Goal: Task Accomplishment & Management: Use online tool/utility

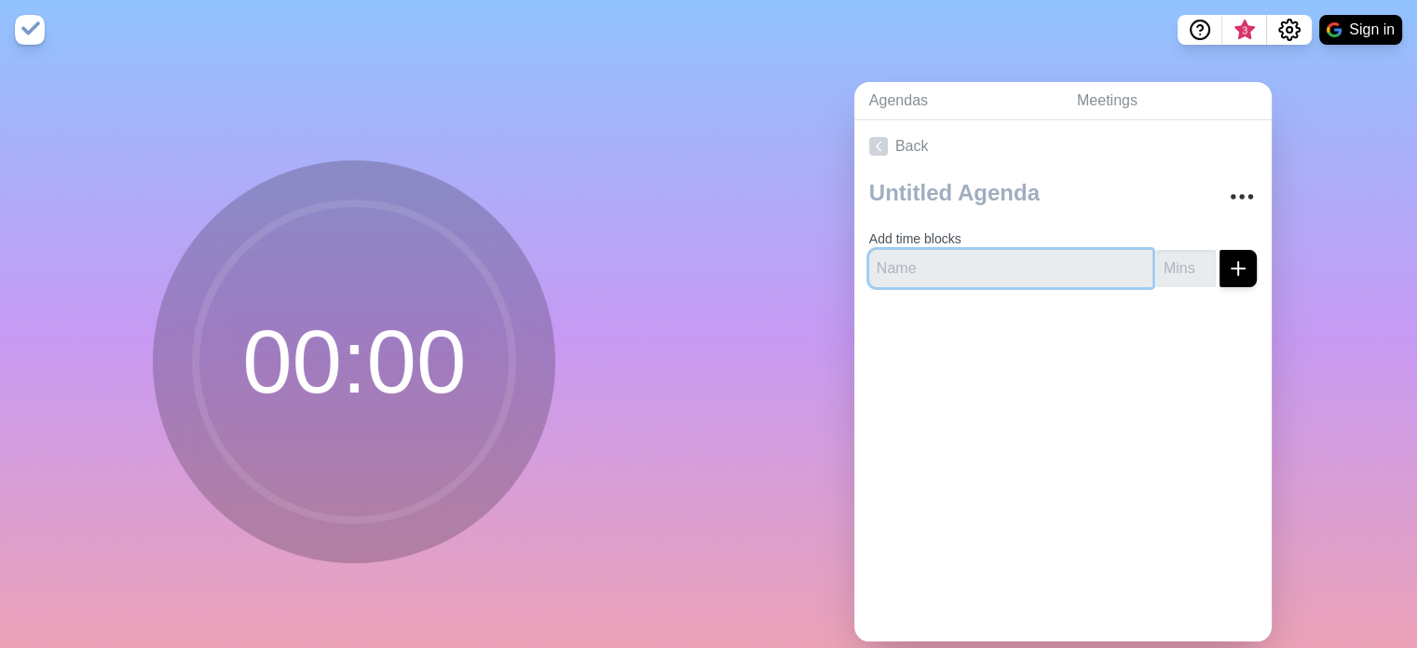
click at [981, 273] on input "text" at bounding box center [1010, 268] width 283 height 37
type input "Intros"
click at [1227, 277] on icon "submit" at bounding box center [1238, 268] width 22 height 22
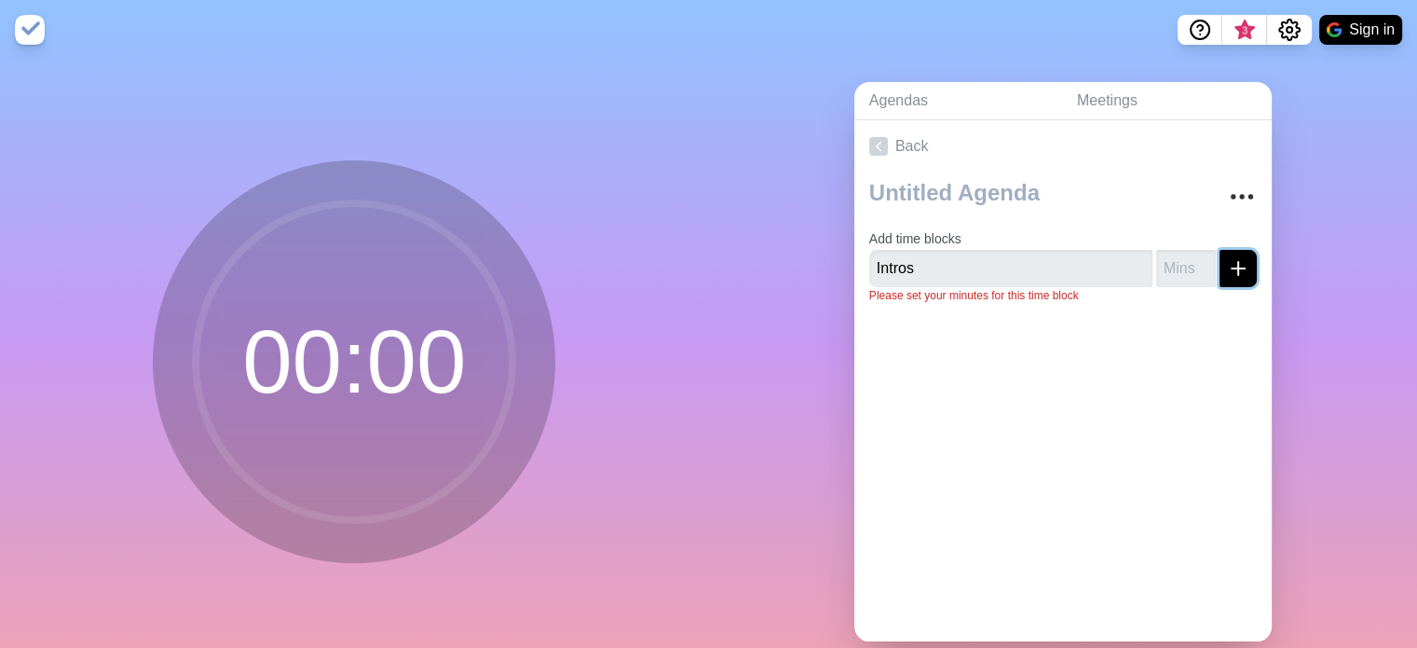
click at [1227, 277] on icon "submit" at bounding box center [1238, 268] width 22 height 22
type input "3"
click at [1199, 364] on div at bounding box center [1063, 356] width 417 height 75
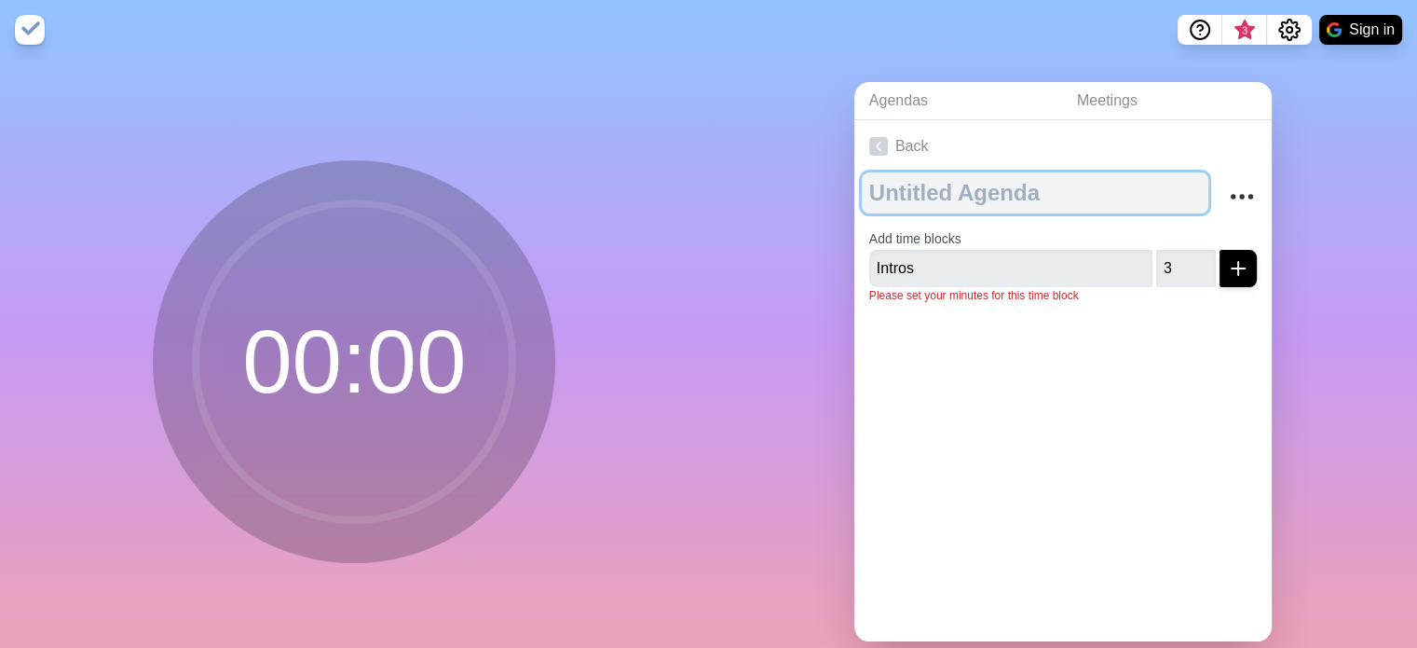
click at [936, 185] on textarea at bounding box center [1035, 192] width 347 height 41
type textarea "Corporate Plan Learning Session"
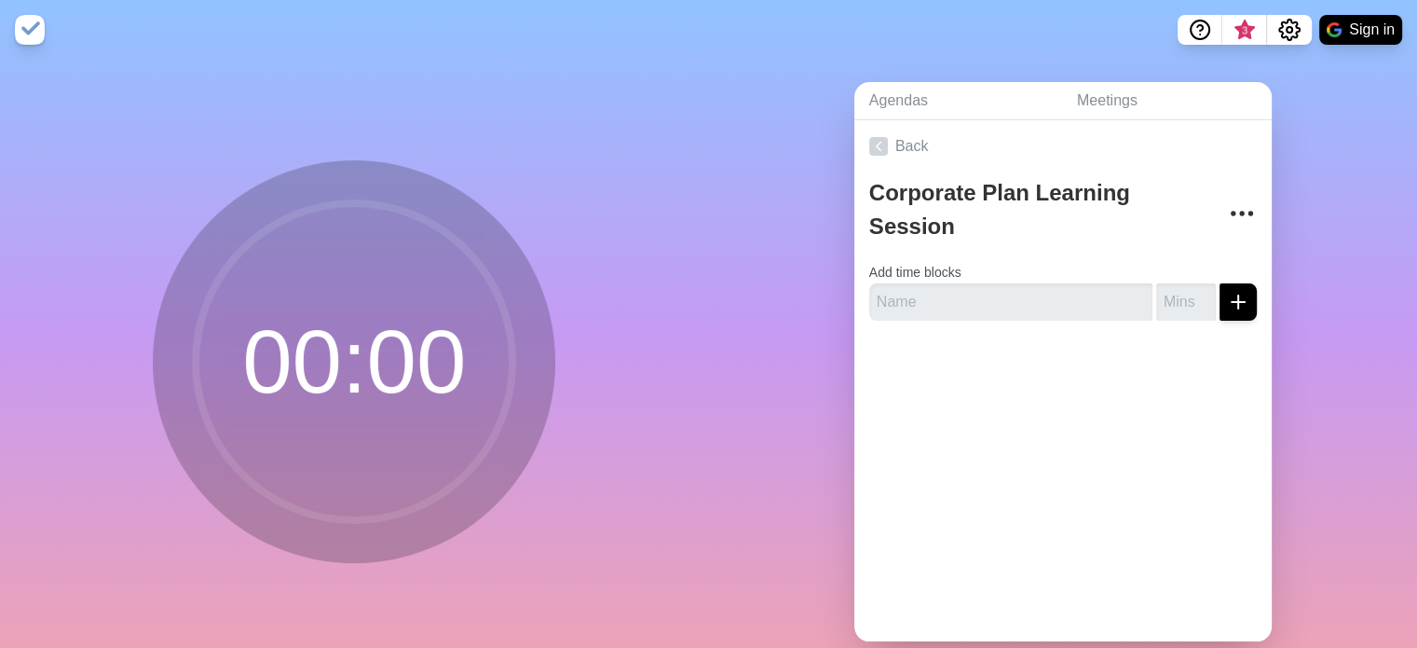
click at [1147, 390] on div at bounding box center [1063, 372] width 417 height 75
click at [1078, 301] on input "text" at bounding box center [1010, 301] width 283 height 37
type input "Intros"
type input "3"
click at [1222, 286] on button "submit" at bounding box center [1238, 301] width 37 height 37
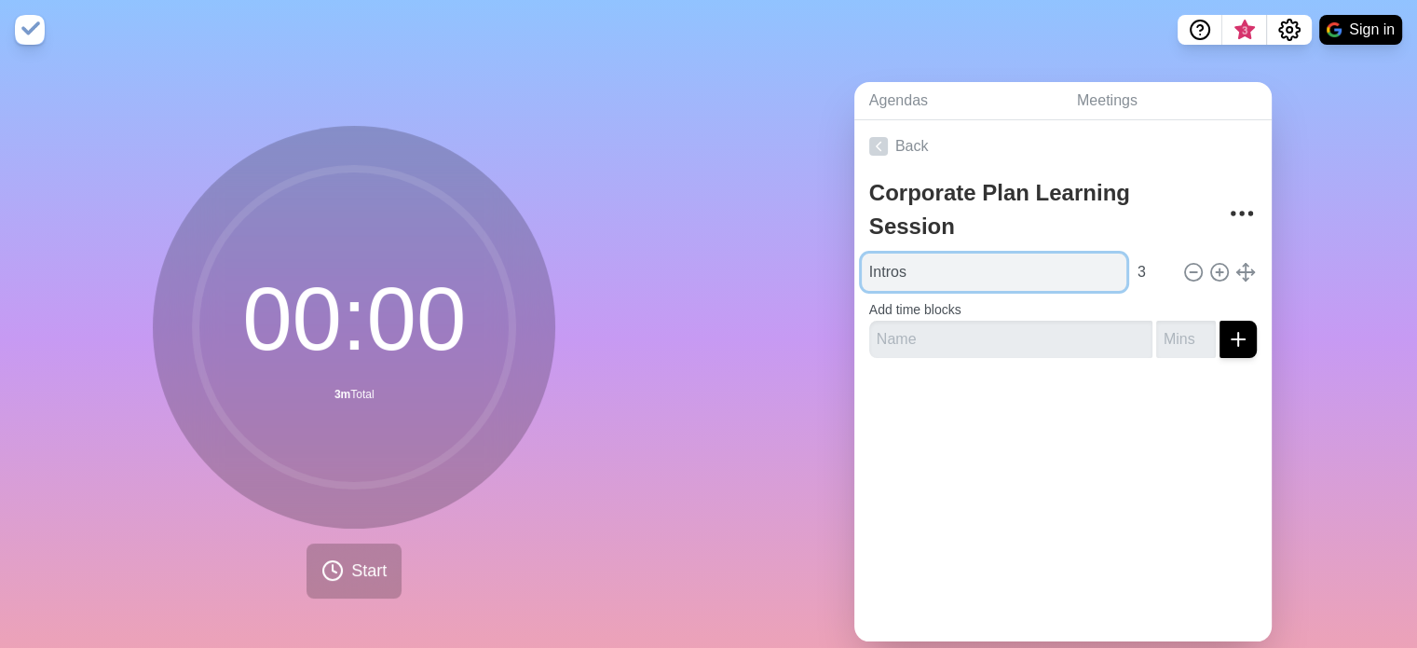
click at [1047, 279] on input "Intros" at bounding box center [994, 271] width 265 height 37
click at [1023, 483] on div "Back Corporate Plan Learning Session Intros 3 Add time blocks" at bounding box center [1063, 380] width 417 height 521
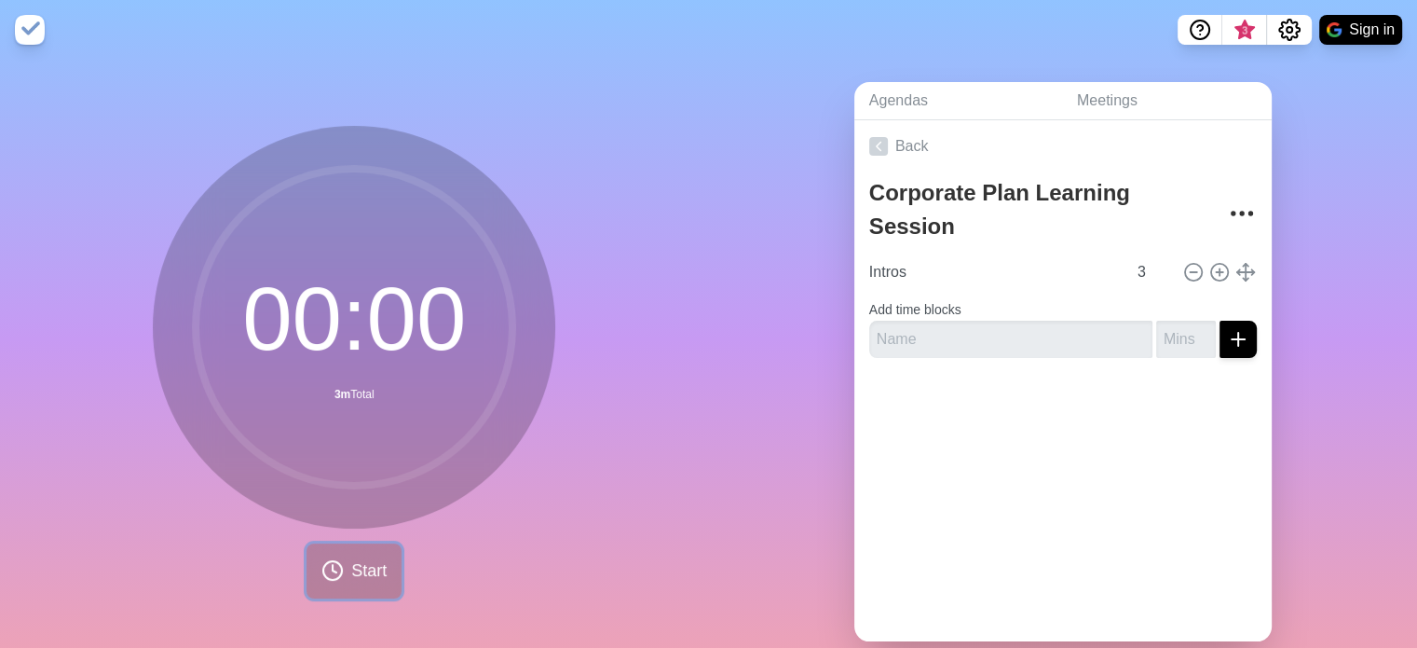
click at [363, 569] on span "Start" at bounding box center [368, 570] width 35 height 25
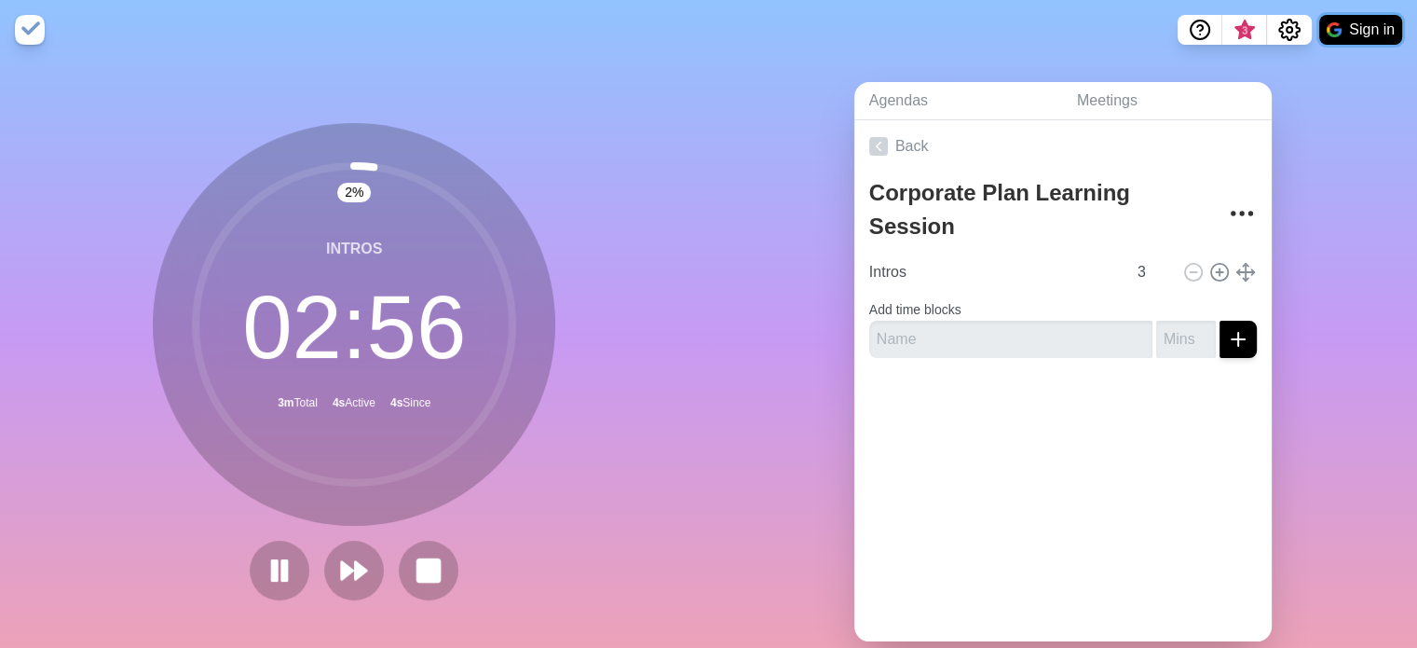
click at [1340, 30] on img at bounding box center [1334, 29] width 15 height 15
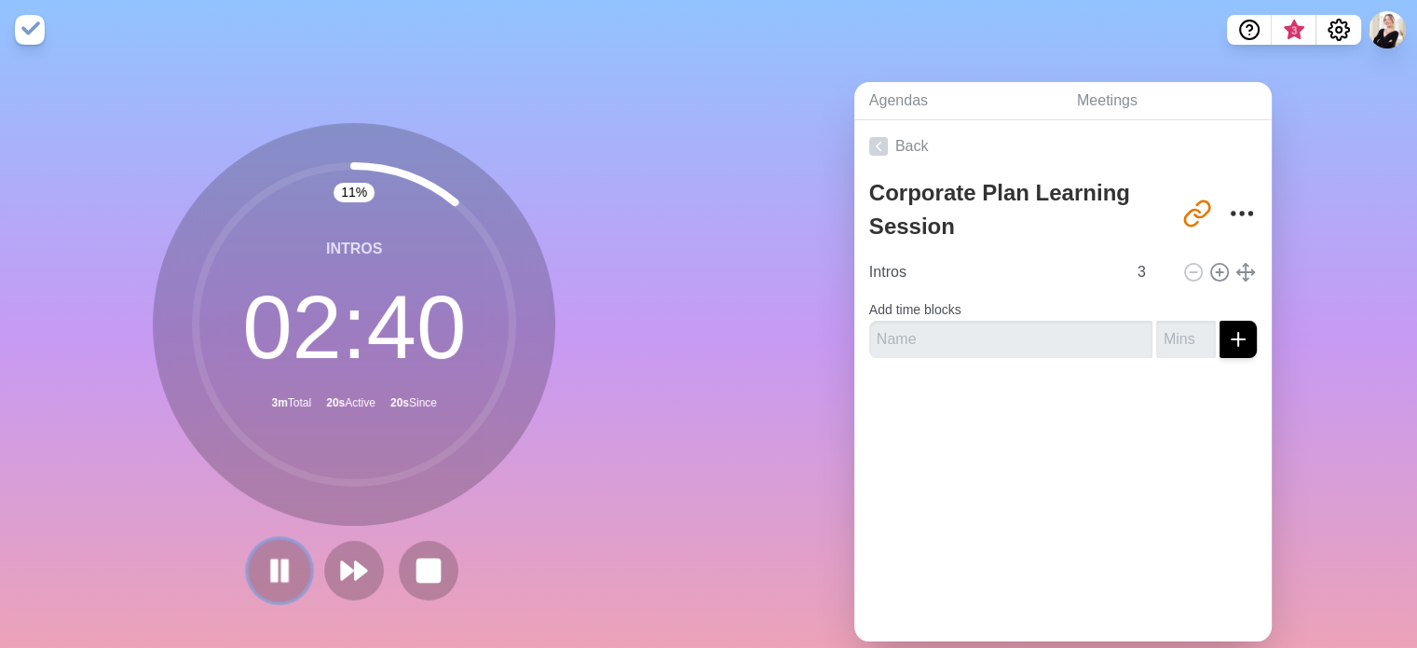
click at [272, 572] on icon at bounding box center [280, 570] width 32 height 32
click at [356, 573] on polygon at bounding box center [362, 570] width 12 height 19
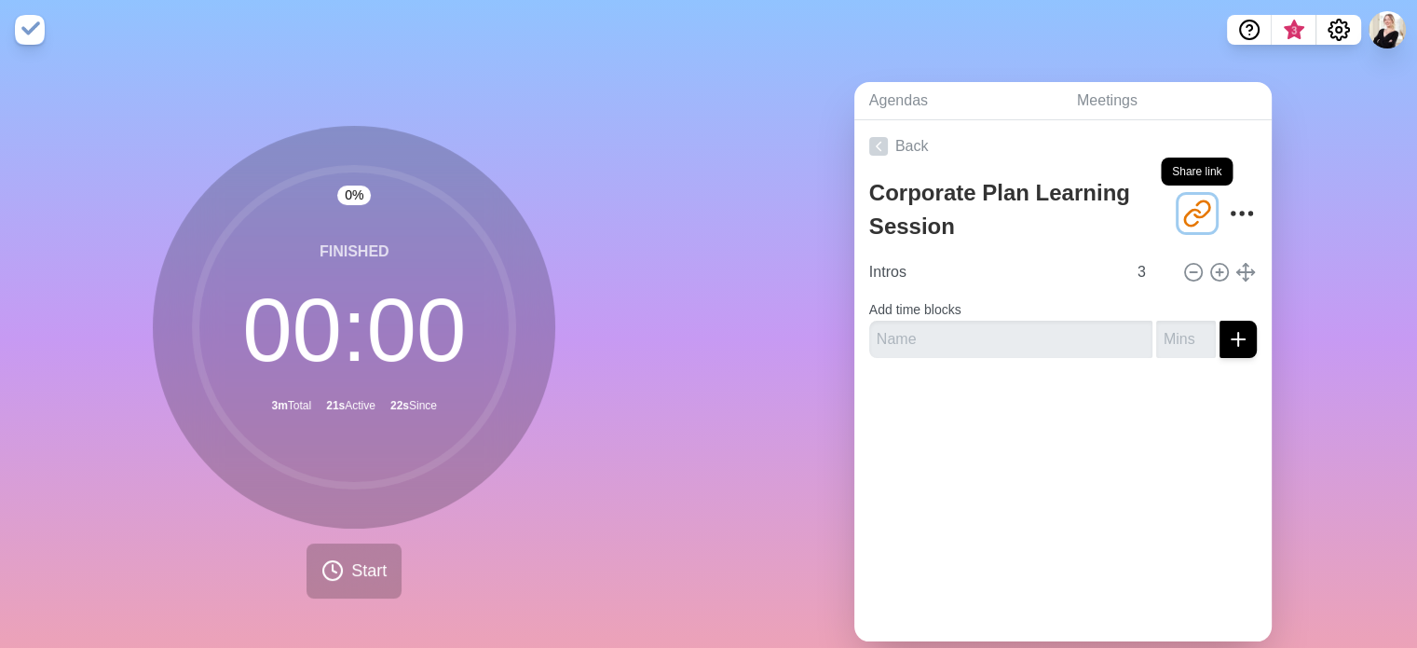
click at [1183, 219] on icon "Share link" at bounding box center [1198, 213] width 30 height 30
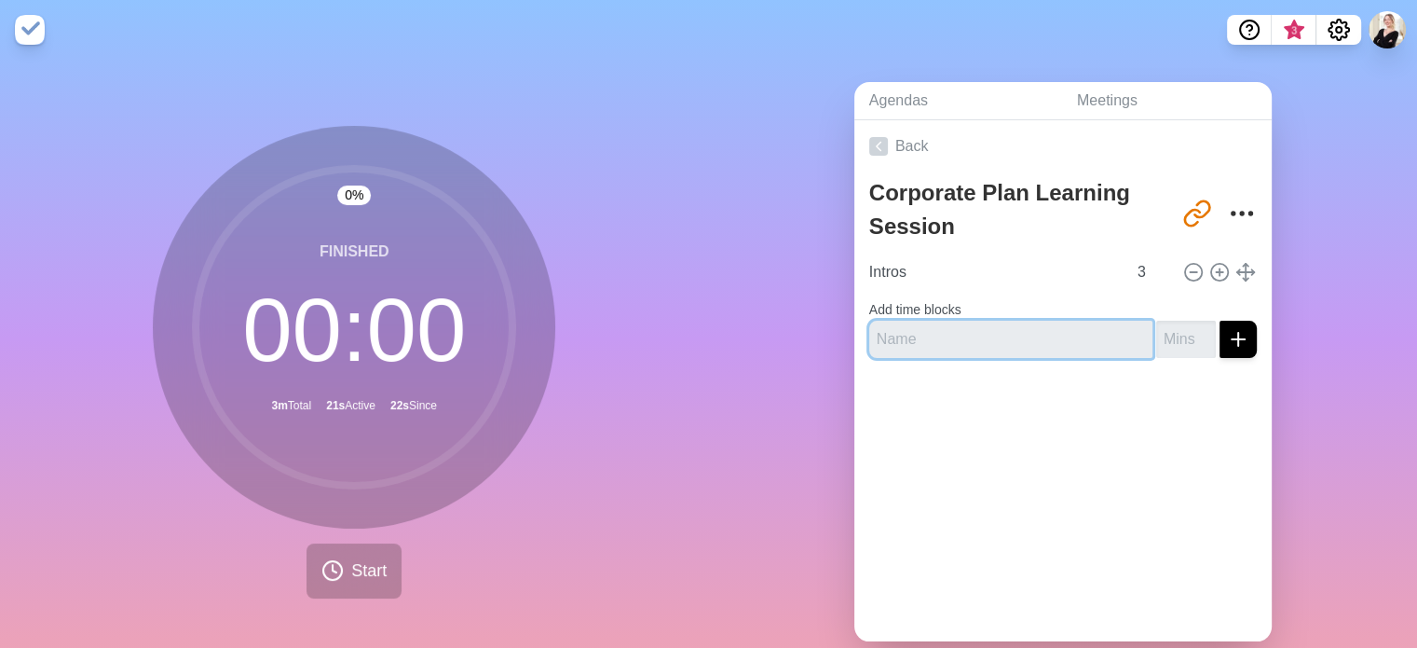
click at [937, 349] on input "text" at bounding box center [1010, 339] width 283 height 37
type input "S"
type input "Station 1 Activity"
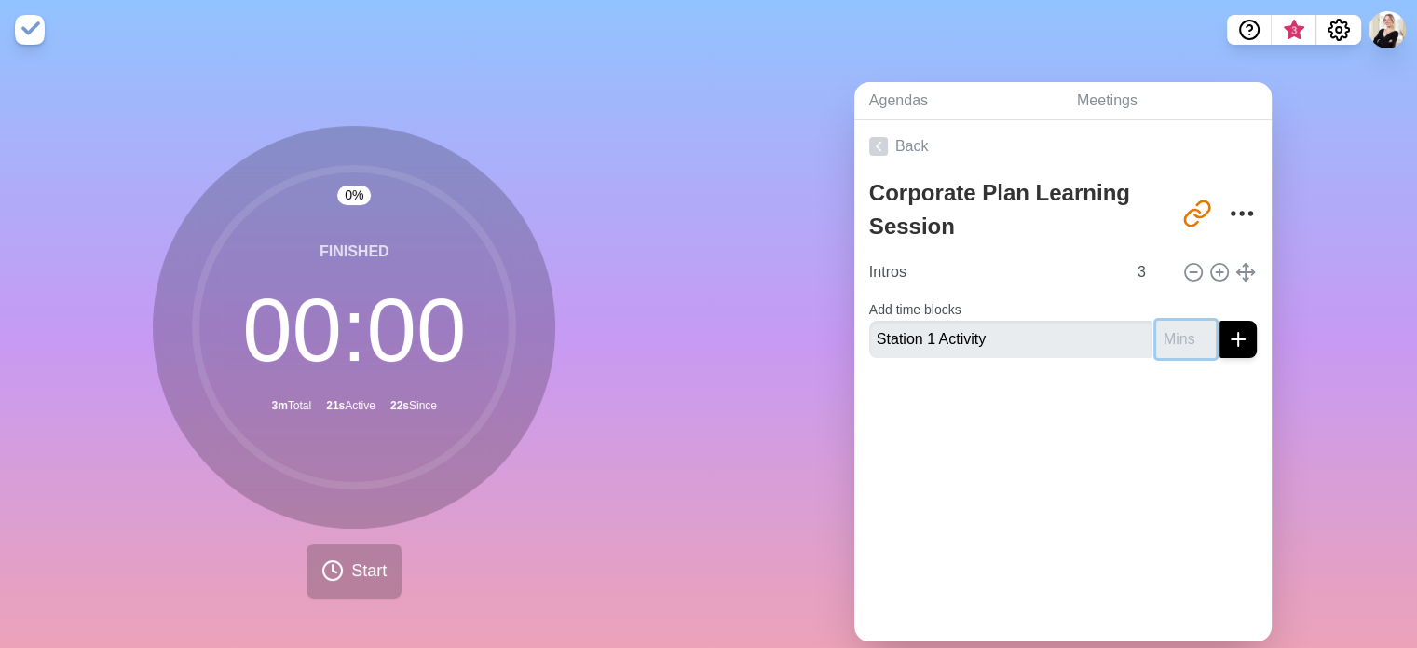
click at [1157, 338] on input "number" at bounding box center [1187, 339] width 60 height 37
type input "15"
click at [1232, 339] on line "submit" at bounding box center [1238, 339] width 13 height 0
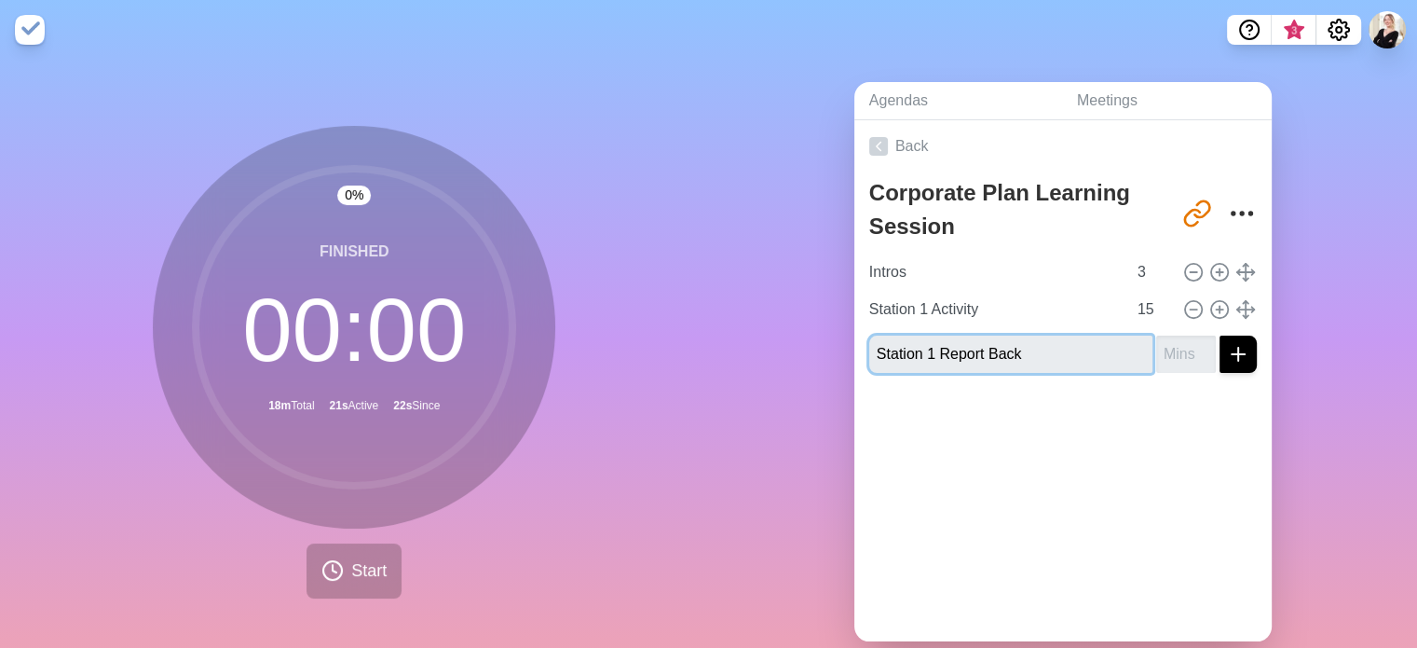
type input "Station 1 Report Back"
click at [1163, 356] on input "number" at bounding box center [1187, 353] width 60 height 37
type input "10"
click at [1239, 357] on line "submit" at bounding box center [1239, 354] width 0 height 13
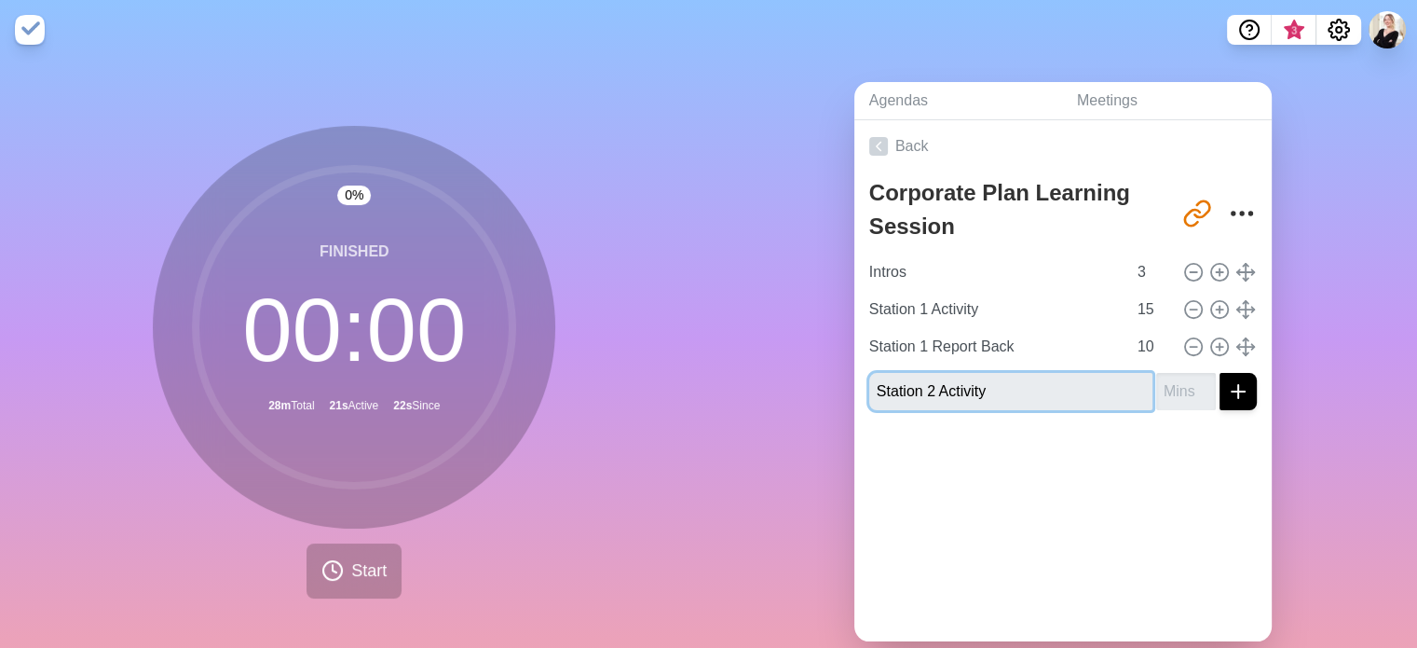
type input "Station 2 Activity"
click at [1158, 390] on input "1" at bounding box center [1187, 391] width 60 height 37
type input "15"
click at [1227, 395] on icon "submit" at bounding box center [1238, 391] width 22 height 22
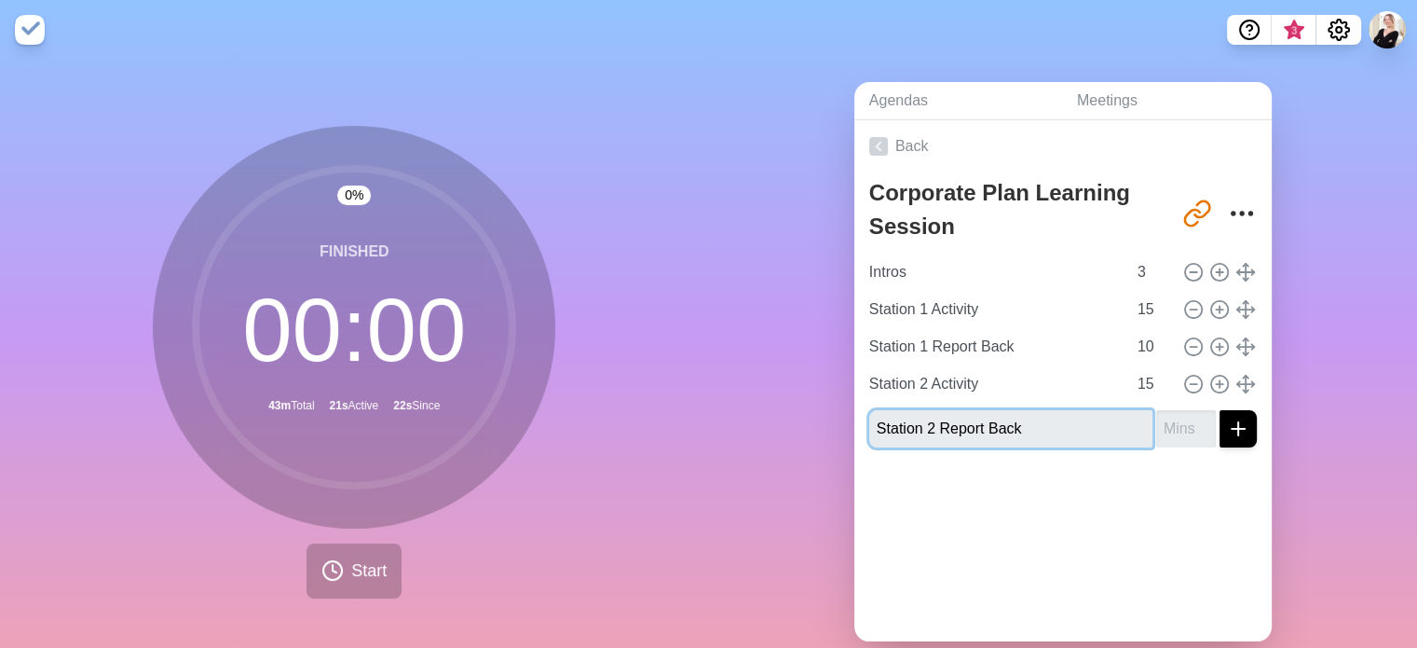
type input "Station 2 Report Back"
click at [1165, 421] on input "number" at bounding box center [1187, 428] width 60 height 37
type input "10"
click at [1227, 428] on icon "submit" at bounding box center [1238, 428] width 22 height 22
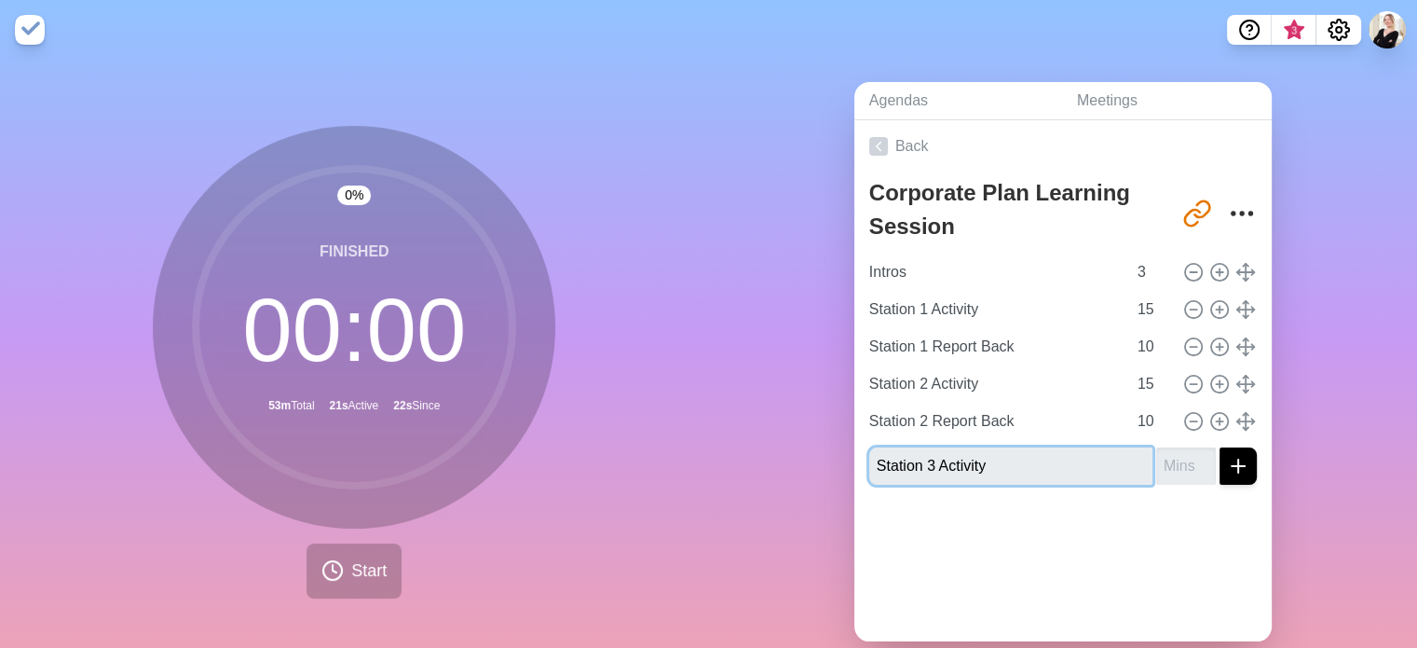
type input "Station 3 Activity"
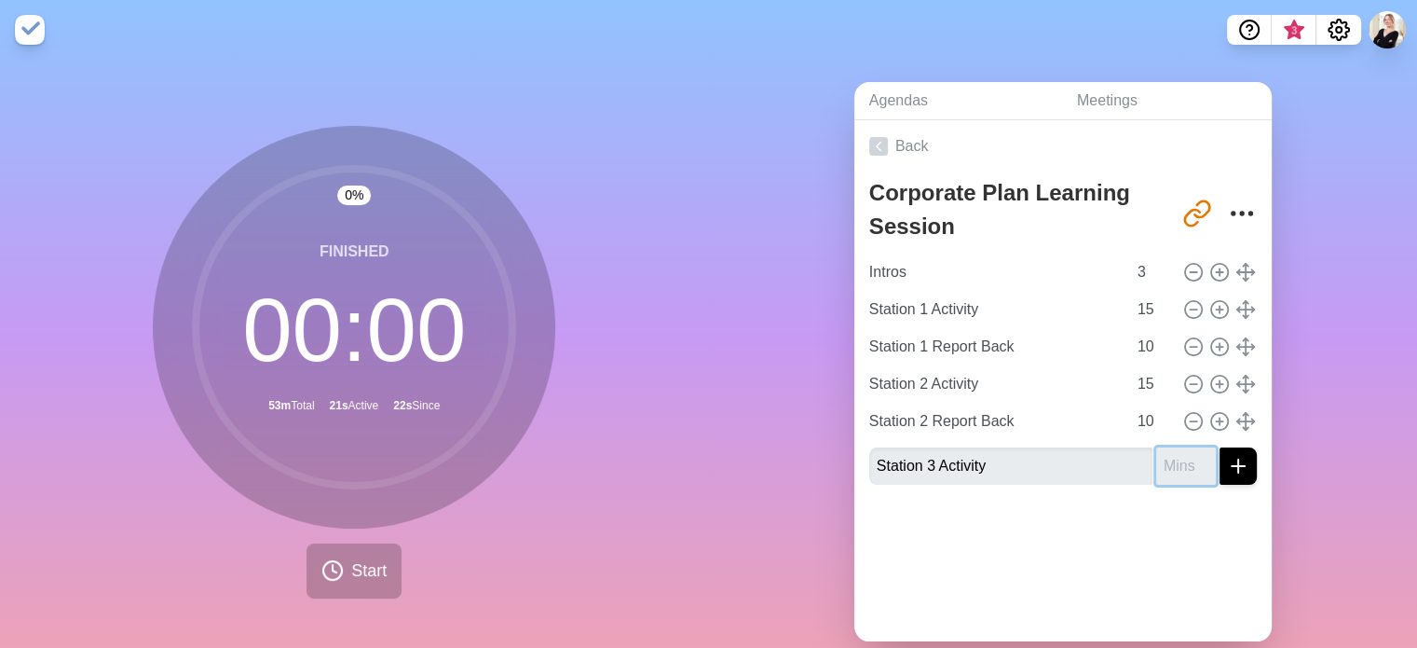
click at [1157, 454] on input "number" at bounding box center [1187, 465] width 60 height 37
type input "15"
click at [1227, 465] on icon "submit" at bounding box center [1238, 466] width 22 height 22
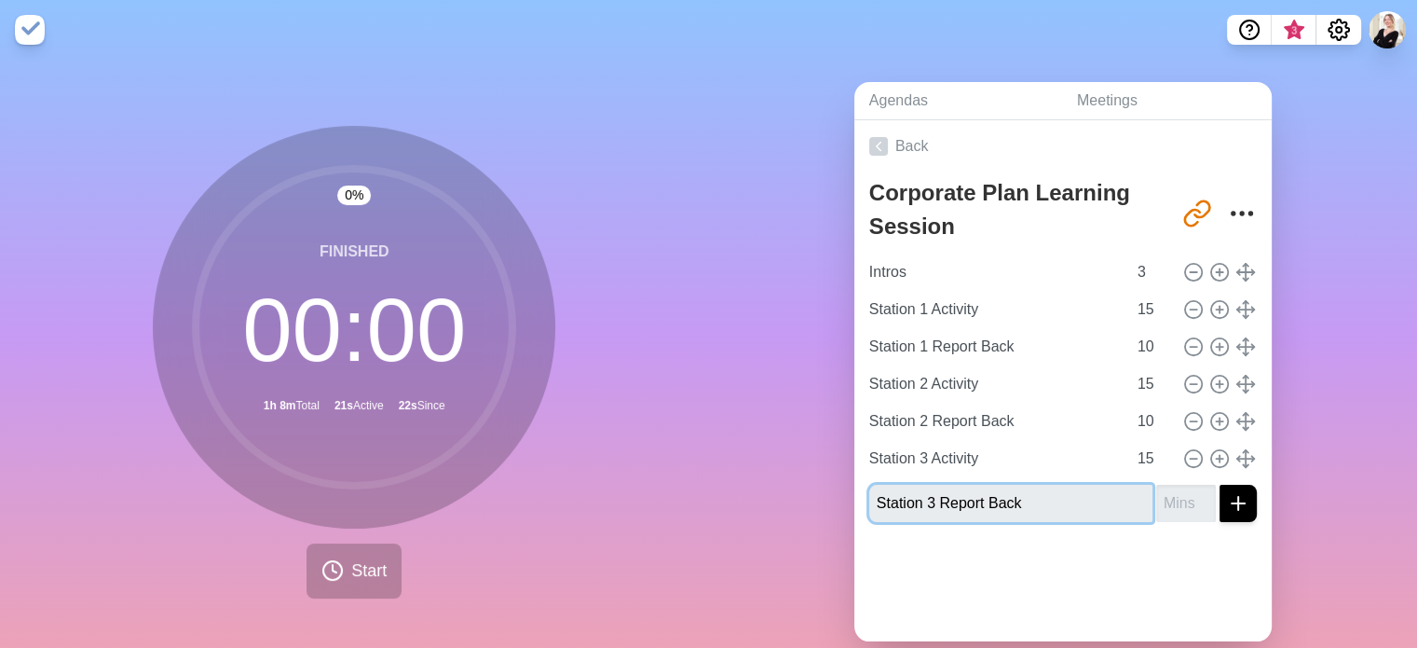
type input "Station 3 Report Back"
click at [1159, 492] on input "number" at bounding box center [1187, 503] width 60 height 37
type input "10"
click at [1227, 506] on icon "submit" at bounding box center [1238, 503] width 22 height 22
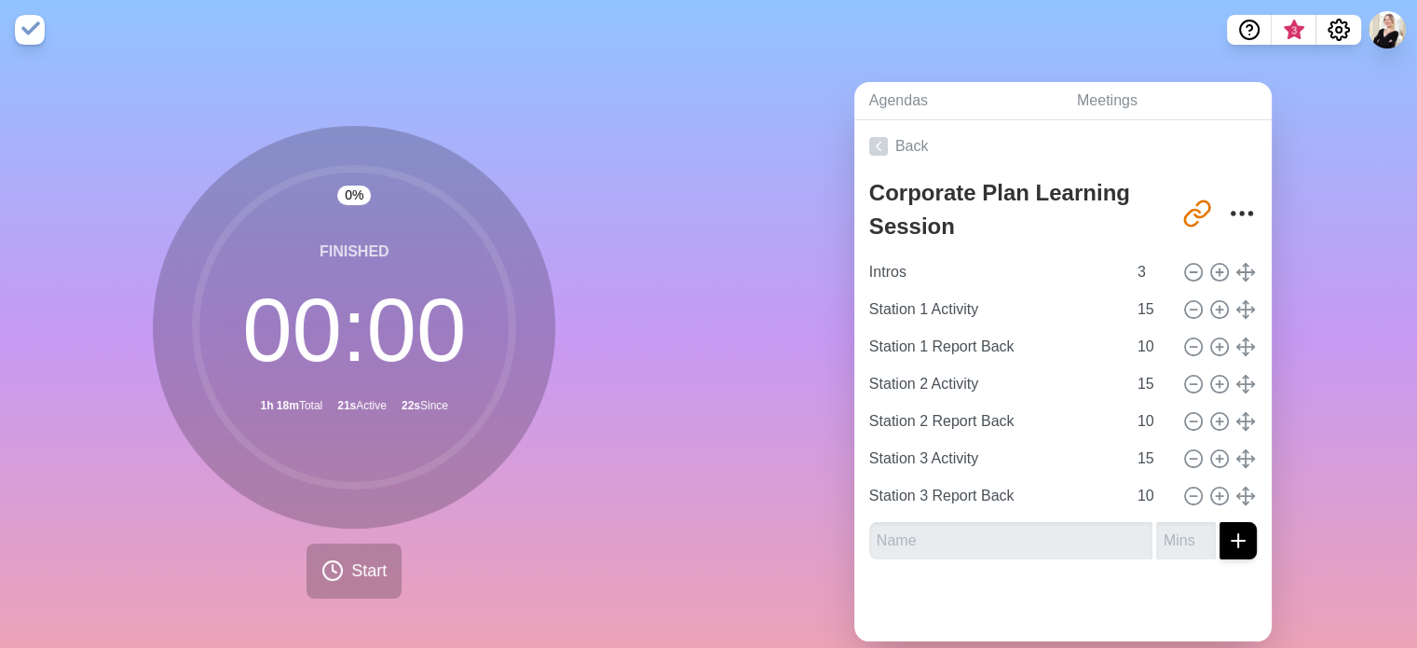
click at [1322, 312] on div "Agendas Meetings Back Corporate Plan Learning Session http://timeblocks.co/-Oaa…" at bounding box center [1063, 369] width 709 height 619
click at [278, 295] on circle at bounding box center [354, 327] width 317 height 317
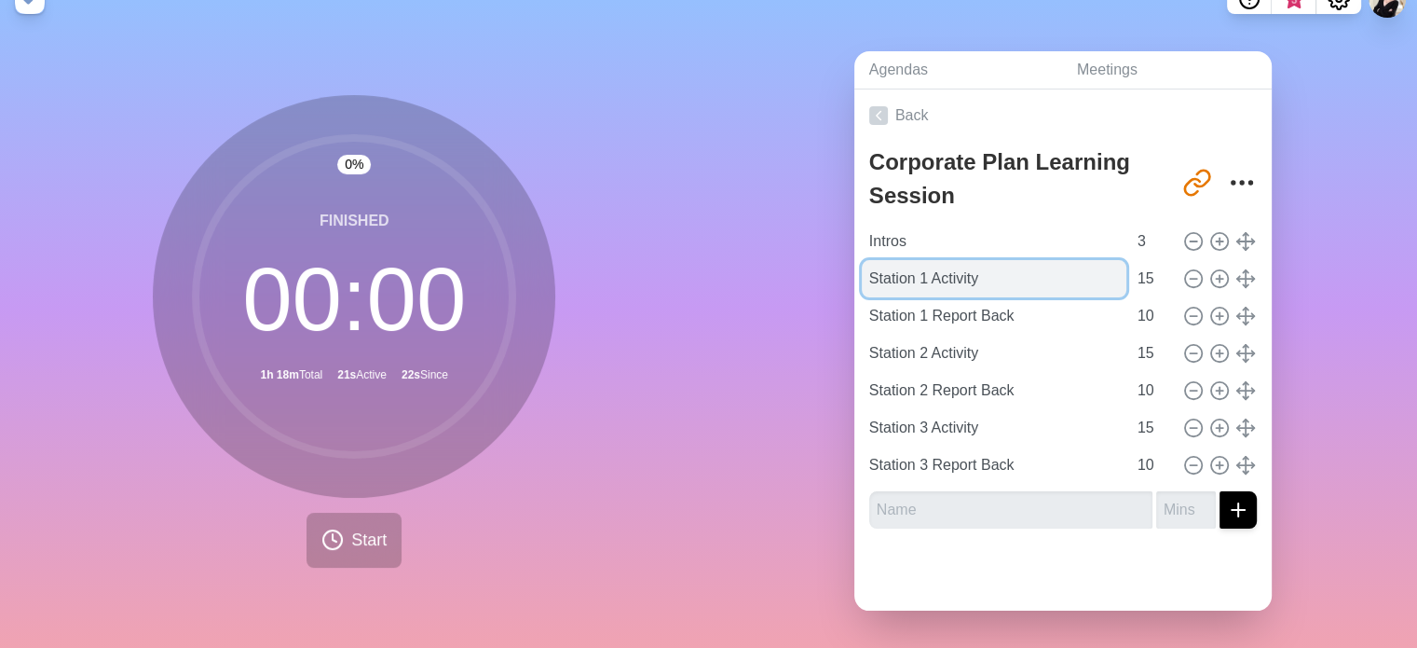
click at [980, 260] on input "Station 1 Activity" at bounding box center [994, 278] width 265 height 37
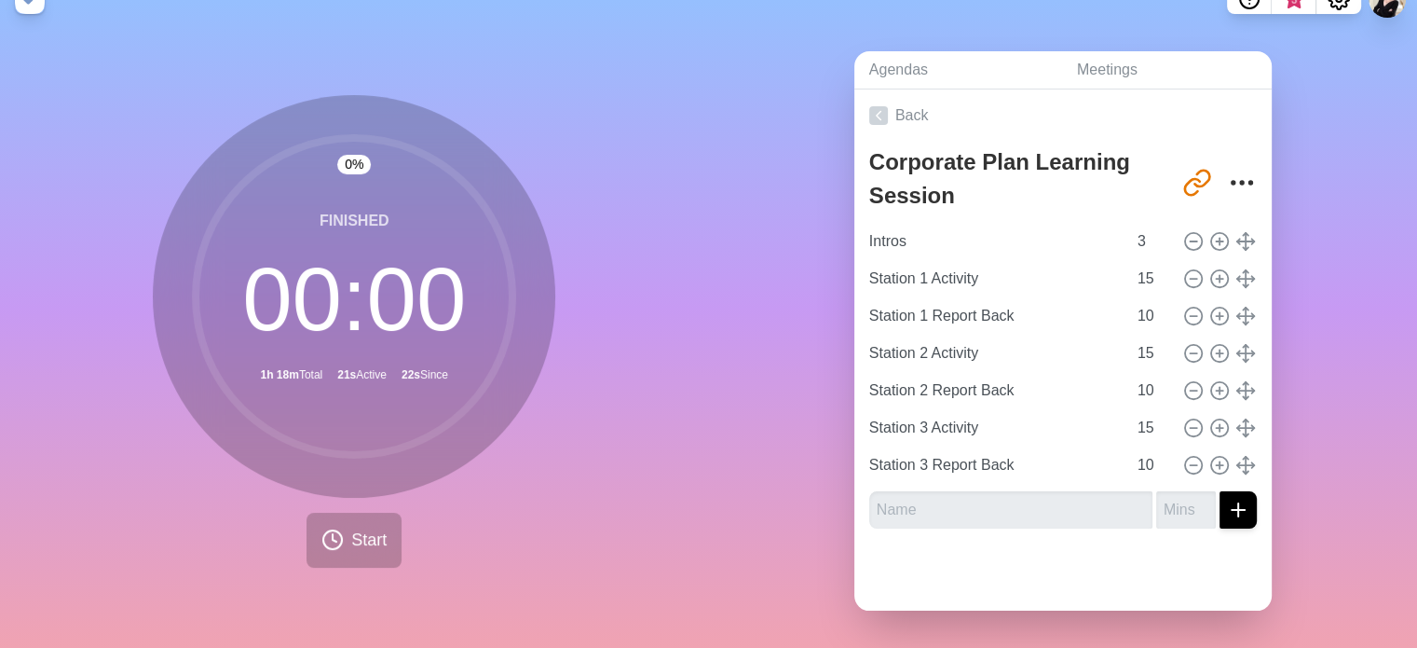
click at [1015, 595] on div at bounding box center [1063, 576] width 417 height 67
click at [937, 303] on input "Station 1 Report Back" at bounding box center [994, 315] width 265 height 37
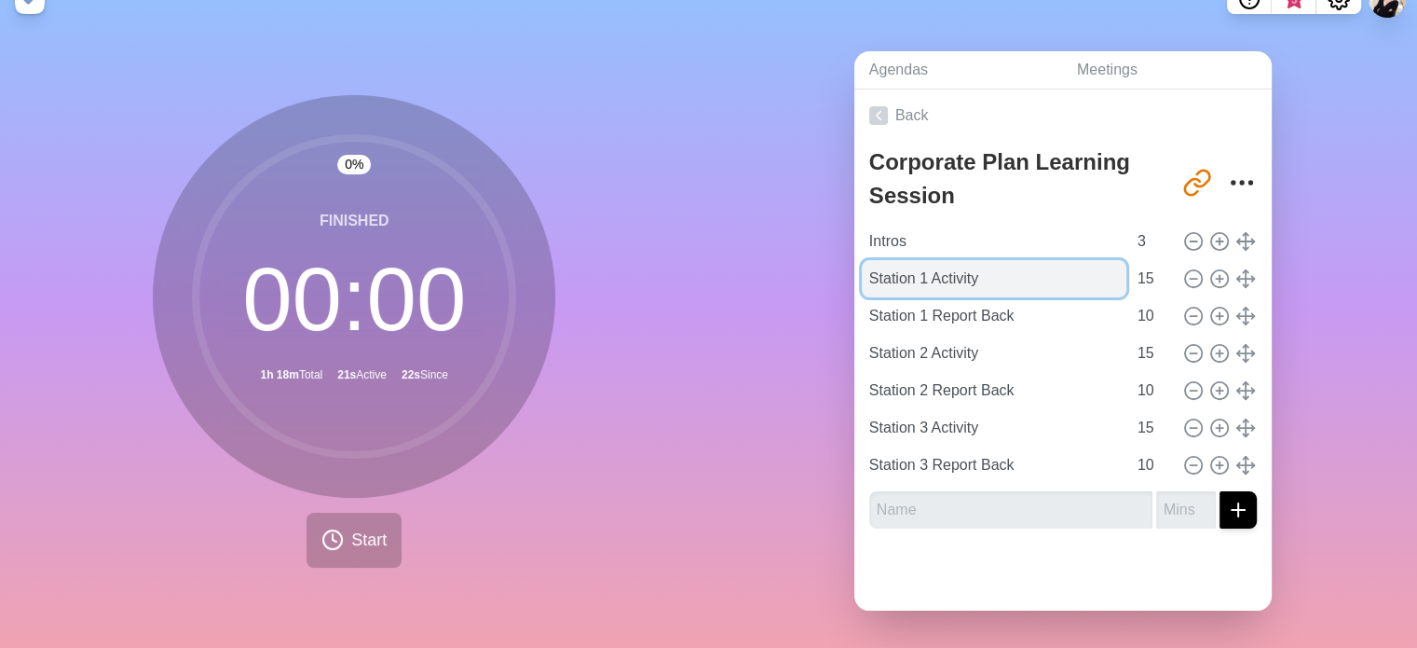
click at [903, 260] on input "Station 1 Activity" at bounding box center [994, 278] width 265 height 37
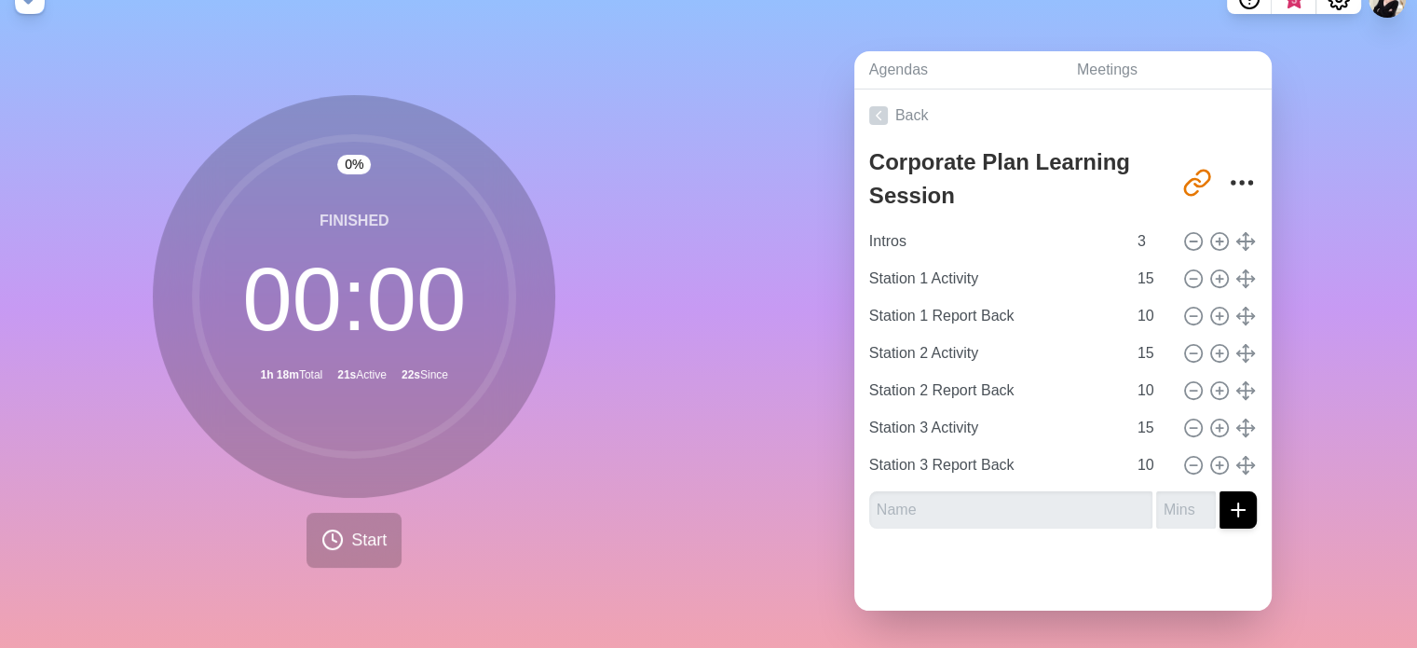
click at [758, 163] on div "Agendas Meetings Back Corporate Plan Learning Session http://timeblocks.co/-Oaa…" at bounding box center [1063, 338] width 709 height 619
click at [1021, 308] on input "Station 1 Report Back" at bounding box center [994, 315] width 265 height 37
click at [348, 540] on button "Start" at bounding box center [354, 540] width 95 height 55
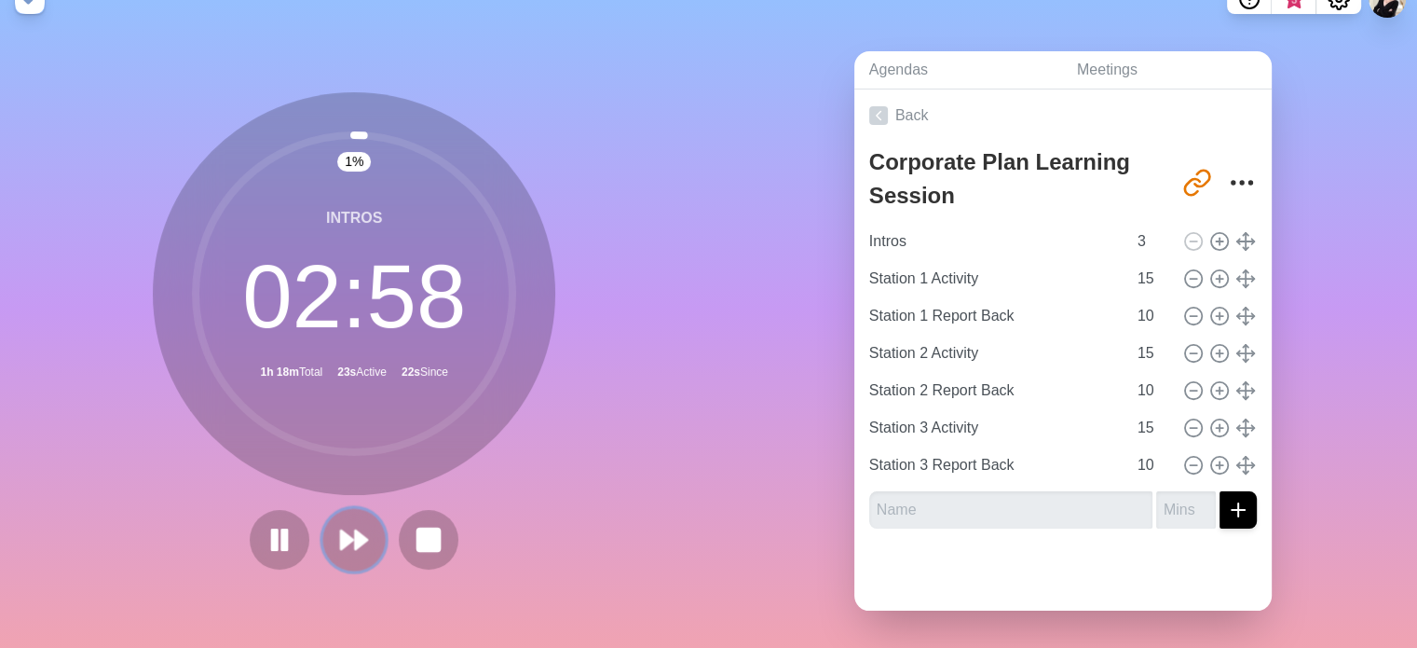
click at [327, 527] on button at bounding box center [354, 539] width 62 height 62
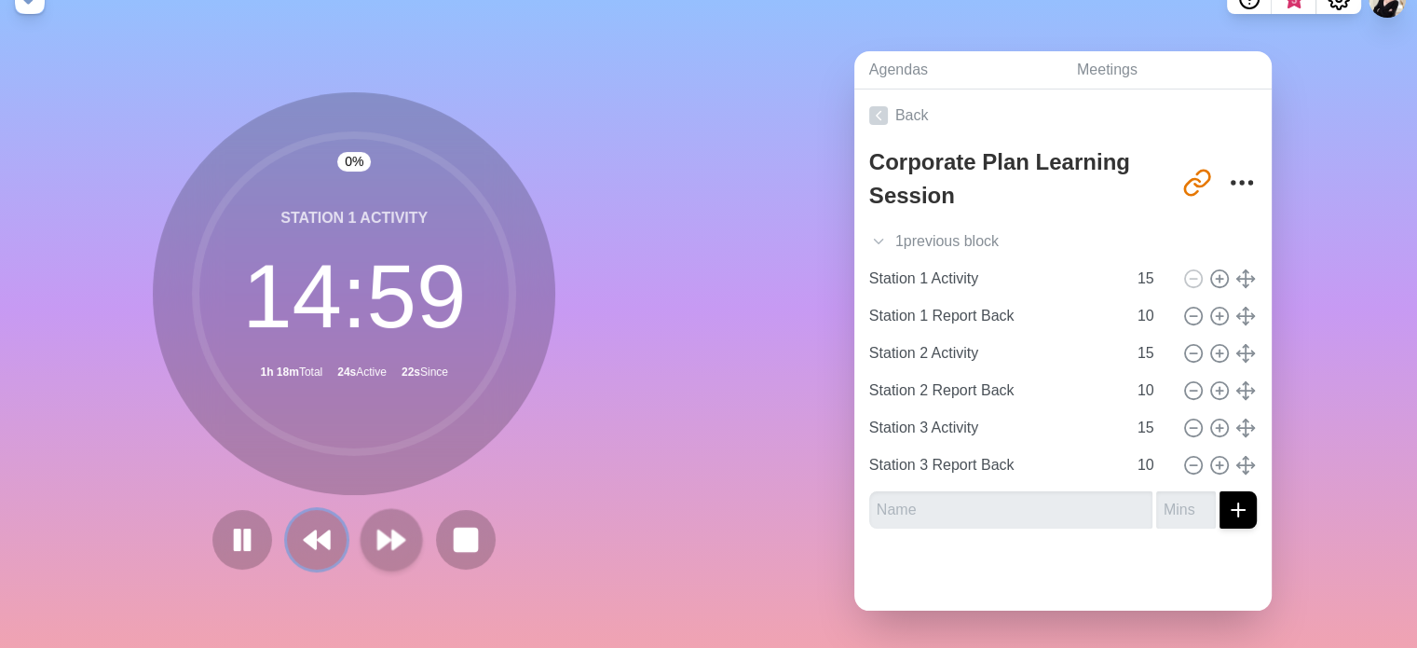
click at [327, 527] on button at bounding box center [317, 540] width 60 height 60
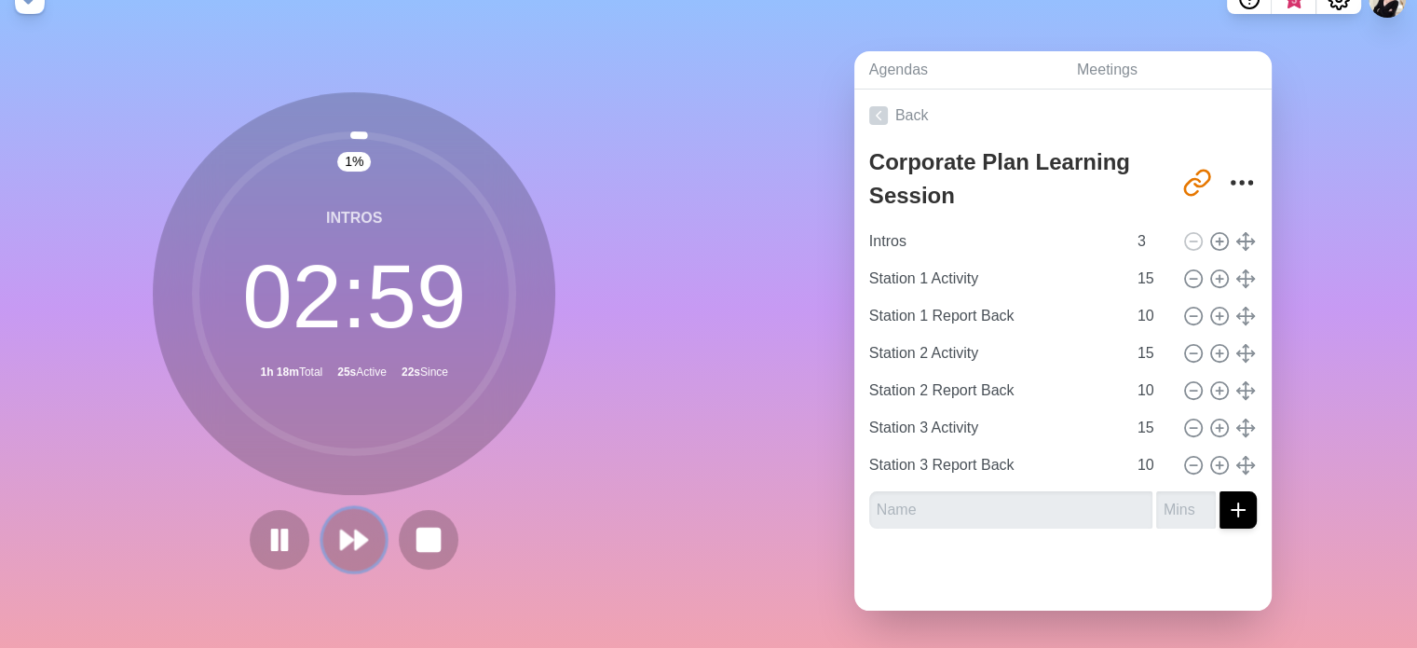
click at [343, 530] on polygon at bounding box center [347, 539] width 12 height 19
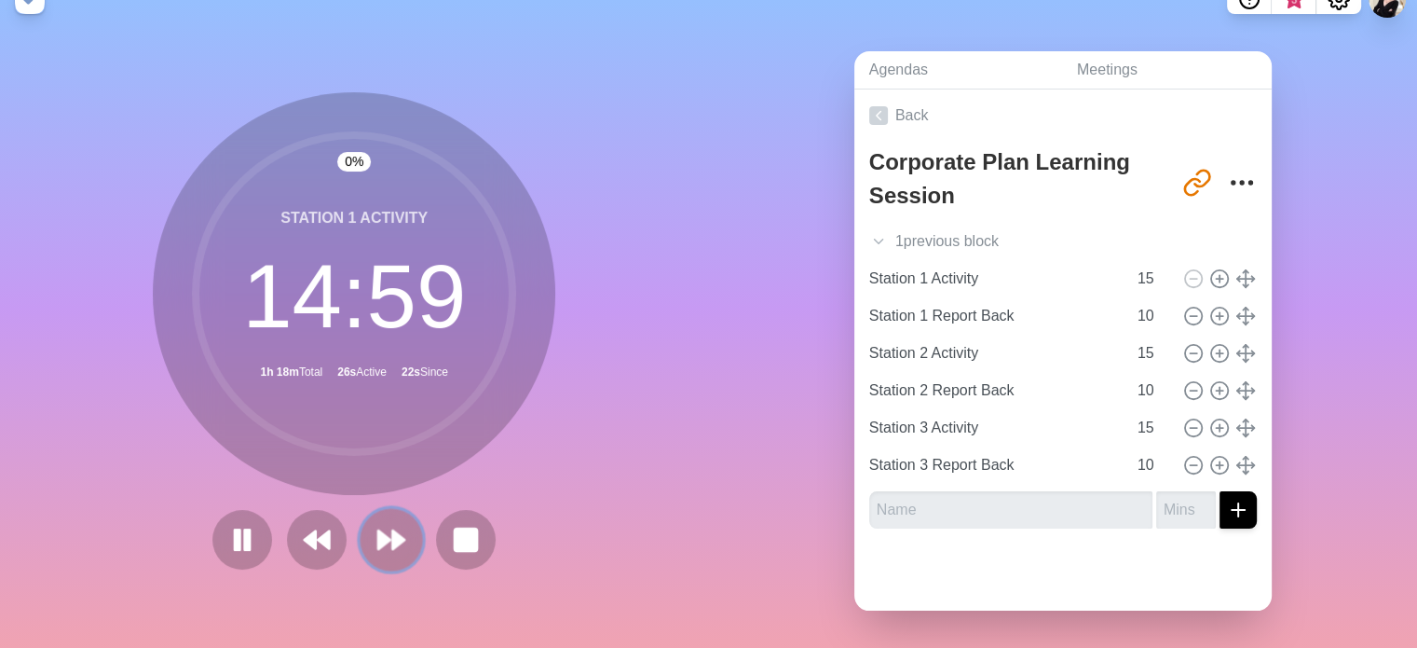
click at [364, 527] on button at bounding box center [392, 539] width 62 height 62
